Goal: Go to known website: Go to known website

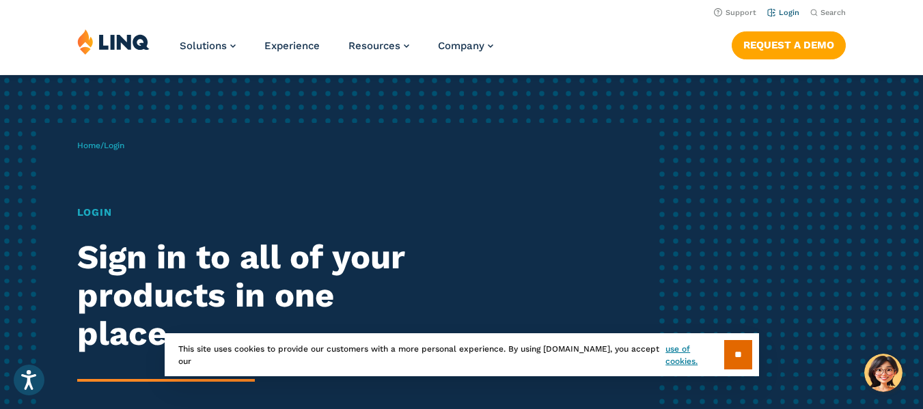
click at [795, 12] on link "Login" at bounding box center [783, 12] width 32 height 9
click at [782, 10] on link "Login" at bounding box center [783, 12] width 32 height 9
